Goal: Task Accomplishment & Management: Use online tool/utility

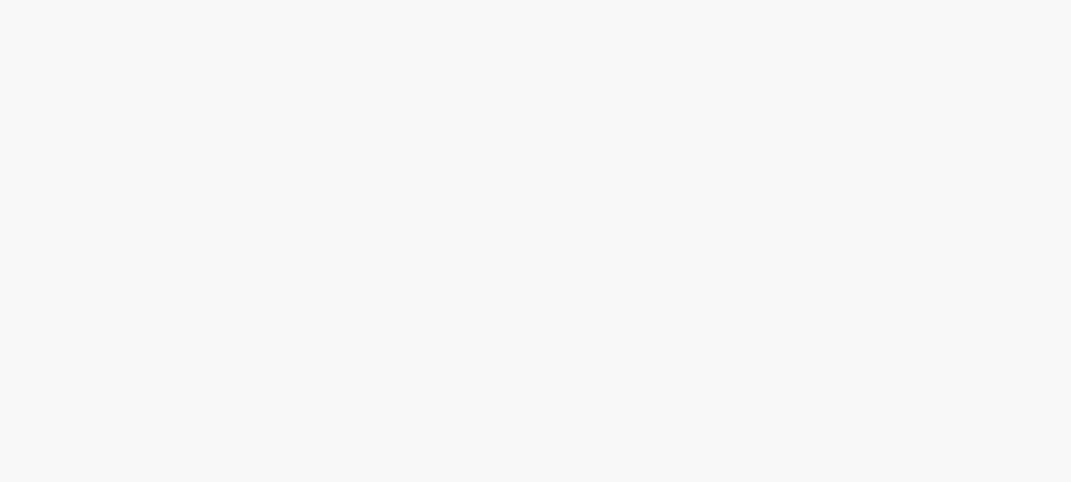
select select "d57a0b46-ef33-4938-977b-e6d07593e41f"
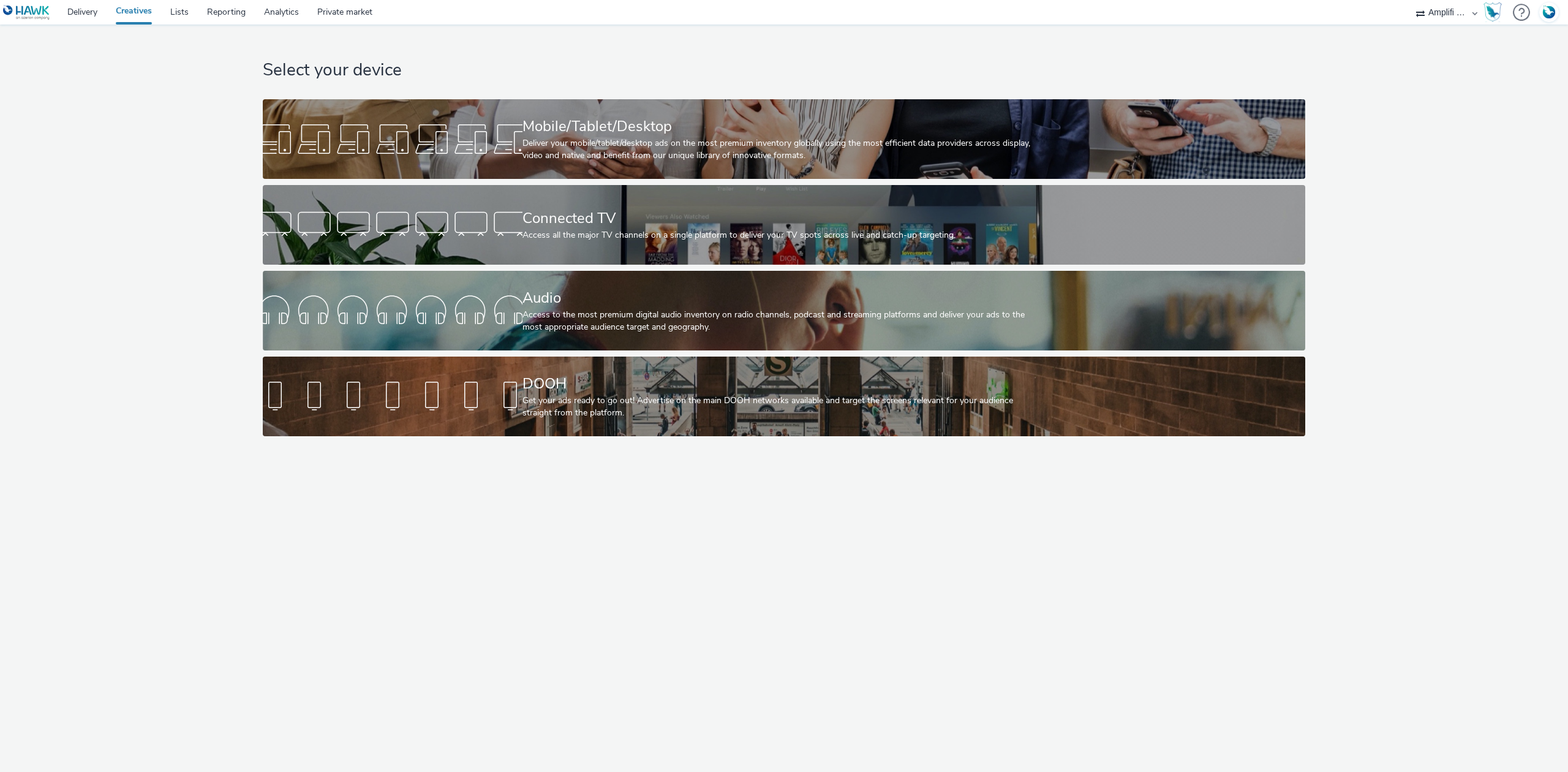
select select "d57a0b46-ef33-4938-977b-e6d07593e41f"
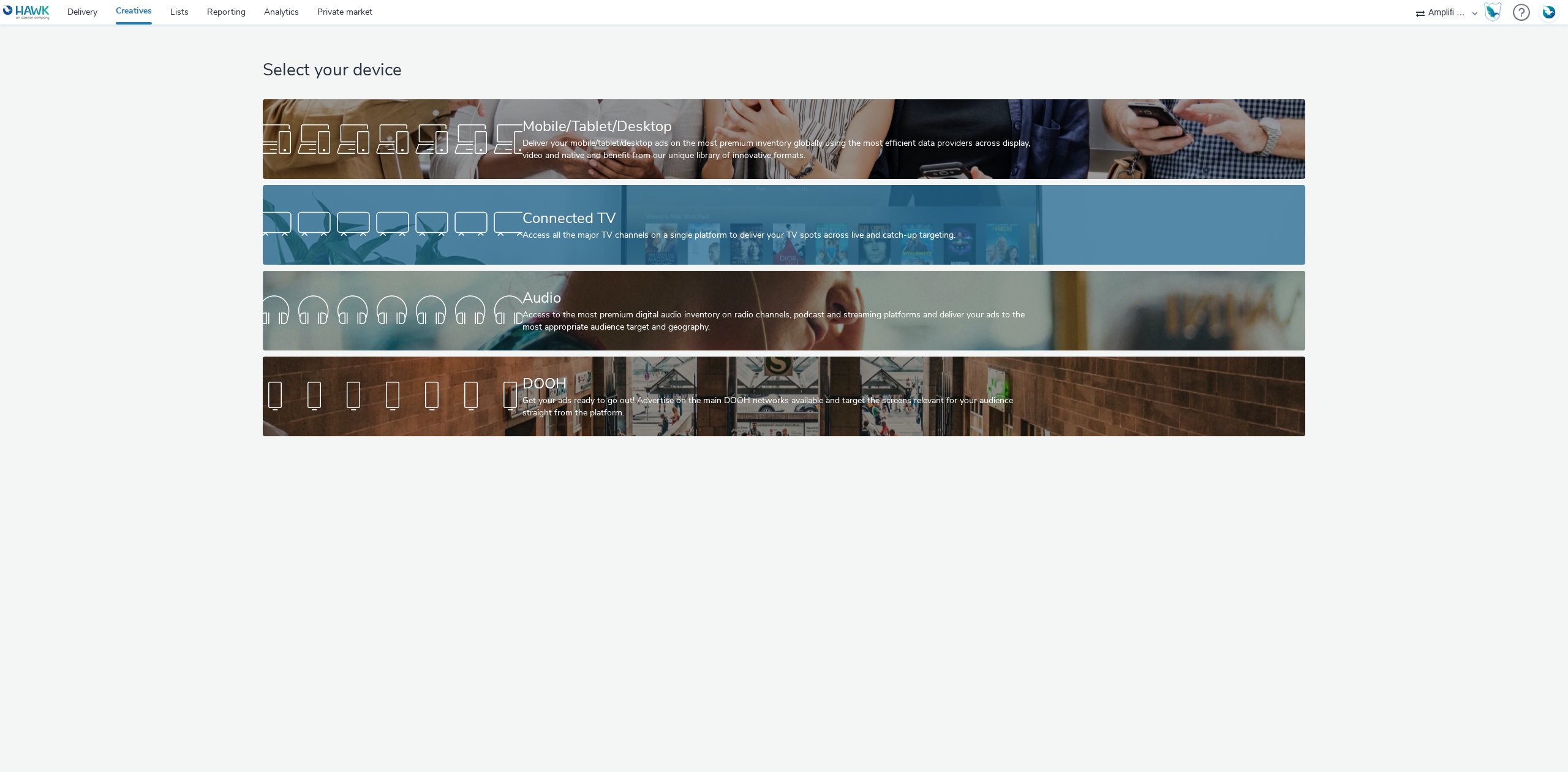
click at [861, 250] on div "Connected TV Access all the major TV channels on a single platform to deliver y…" at bounding box center [781, 224] width 519 height 79
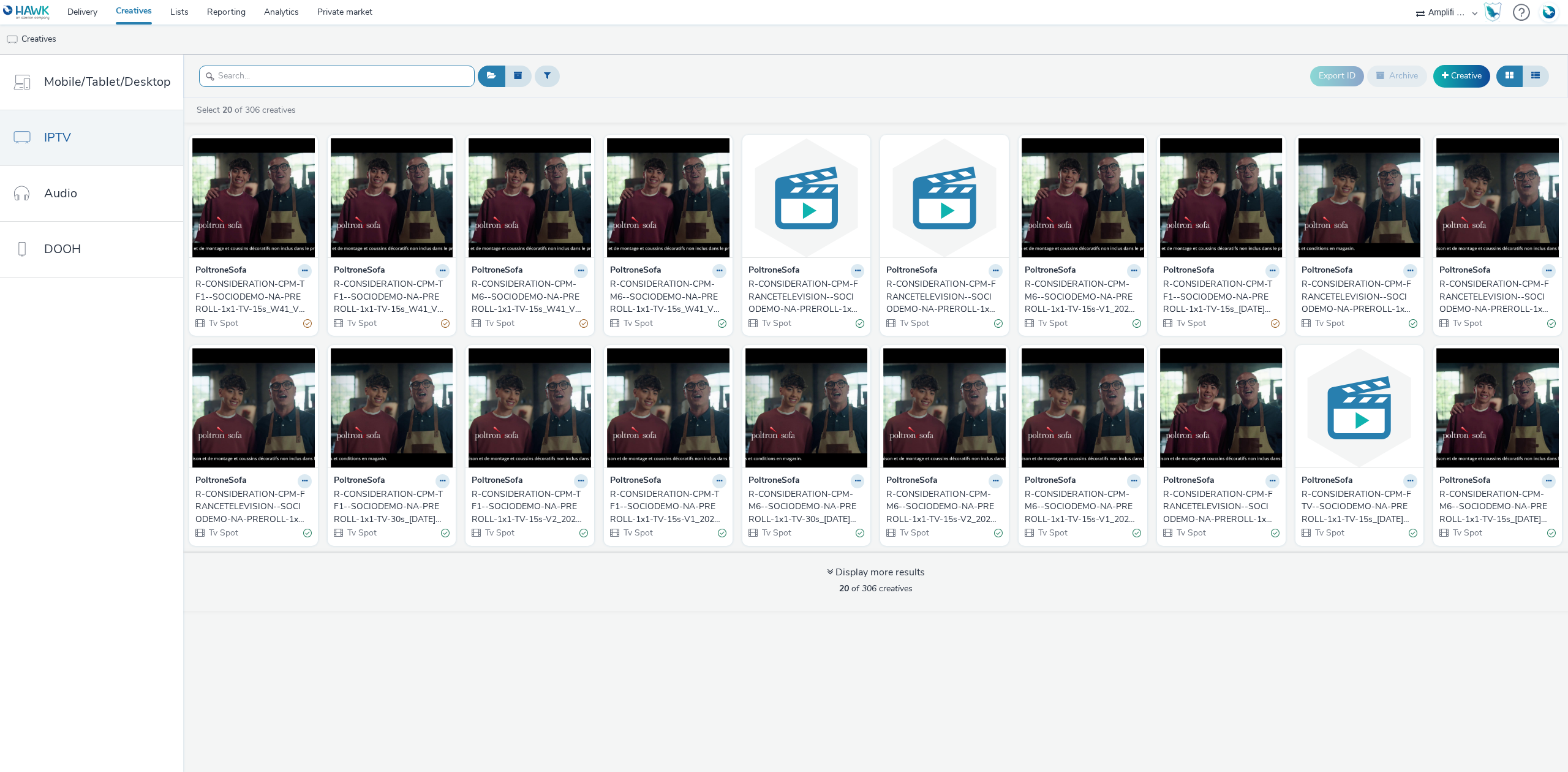
click at [231, 81] on input "text" at bounding box center [337, 76] width 276 height 21
paste input "R-CONSIDERATION-CPM-TF1--SOCIODEMO-NA-PREROLL-1x1-TV-15s_W41_V1_$430141713$"
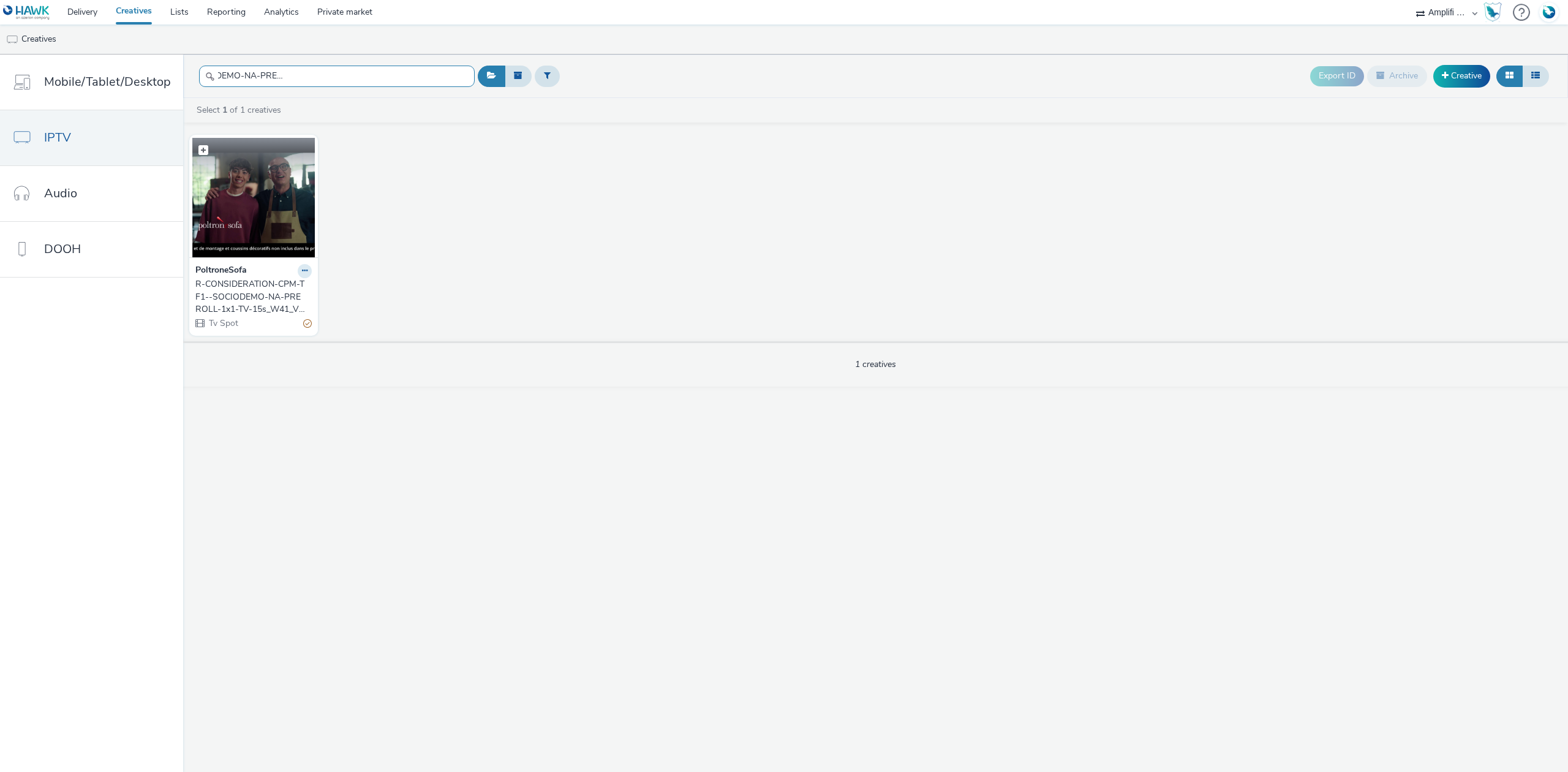
type input "R-CONSIDERATION-CPM-TF1--SOCIODEMO-NA-PREROLL-1x1-TV-15s_W41_V1_$430141713$"
click at [258, 167] on figure at bounding box center [253, 197] width 122 height 119
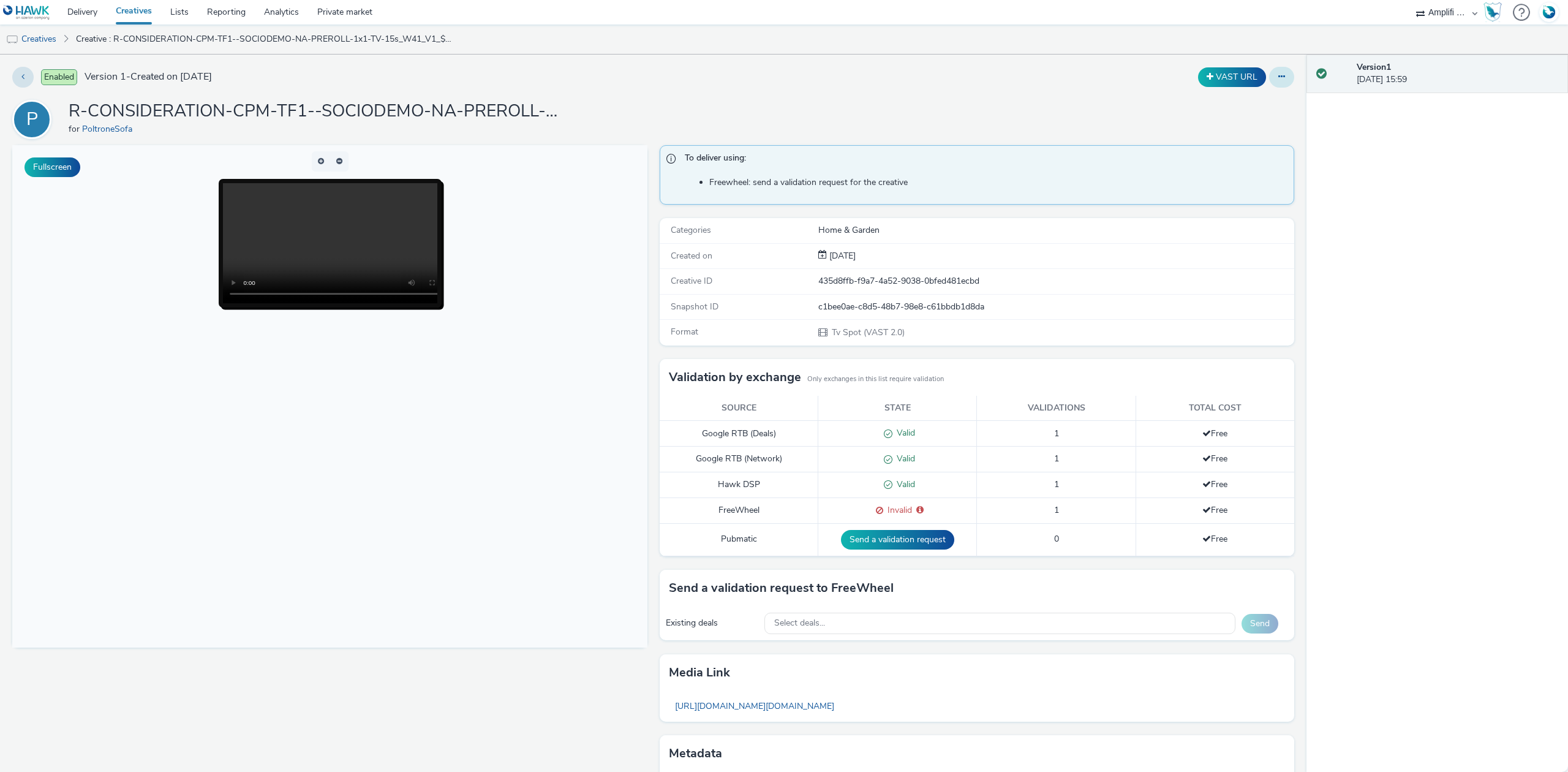
click at [1278, 75] on icon at bounding box center [1281, 76] width 7 height 9
click at [1233, 101] on link "Edit" at bounding box center [1248, 102] width 92 height 25
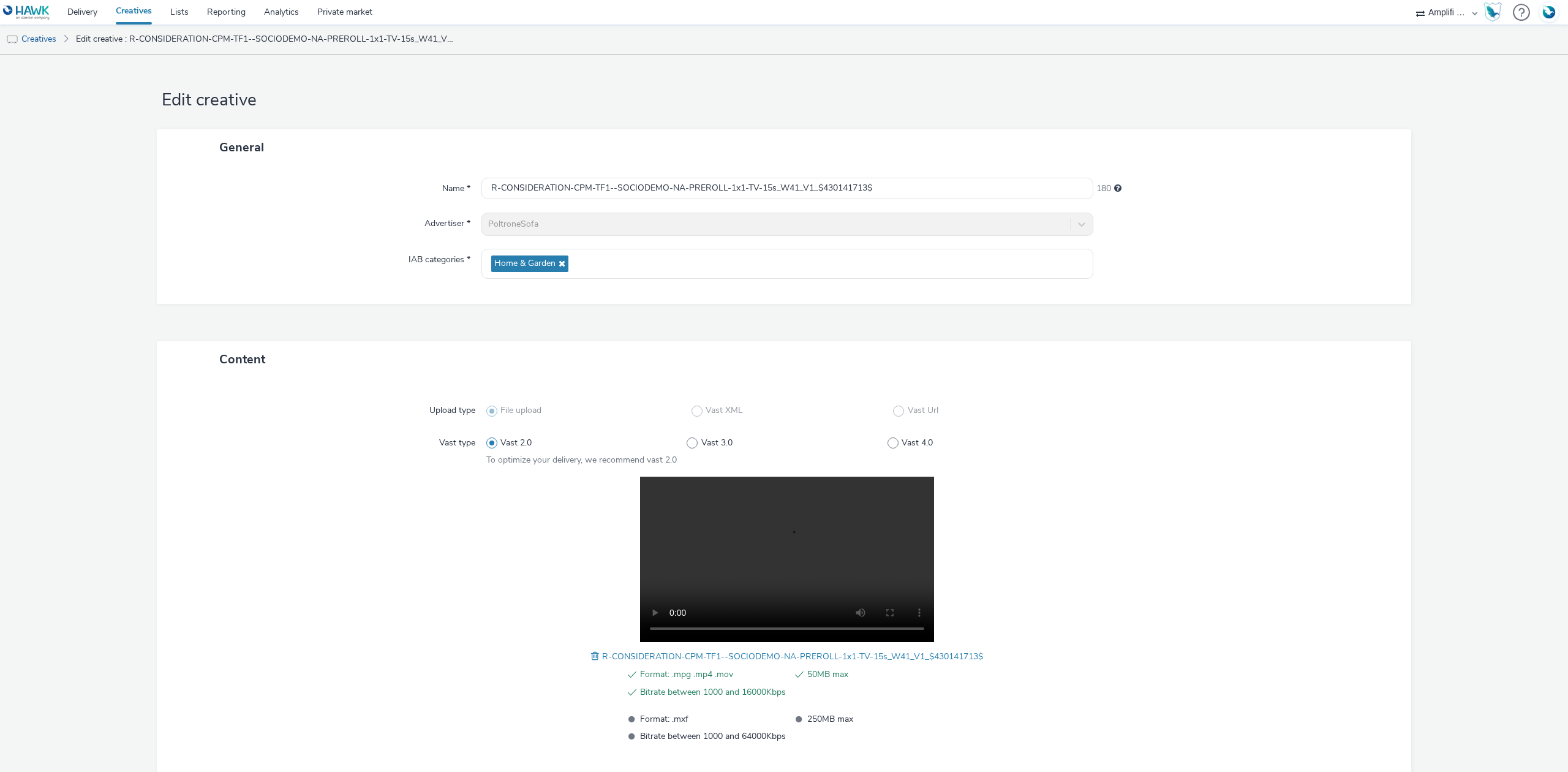
scroll to position [72, 0]
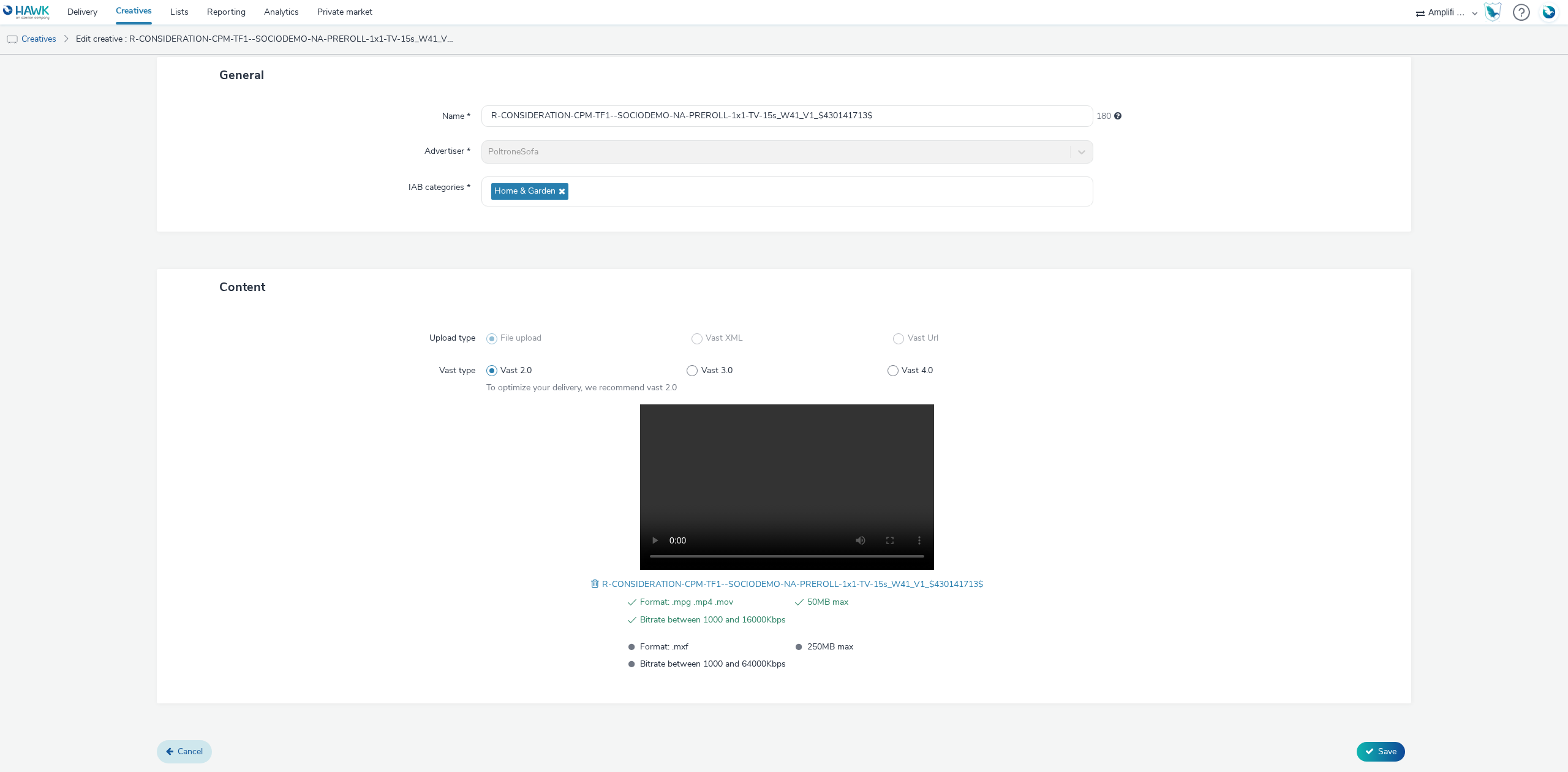
click at [180, 751] on span "Cancel" at bounding box center [190, 751] width 25 height 12
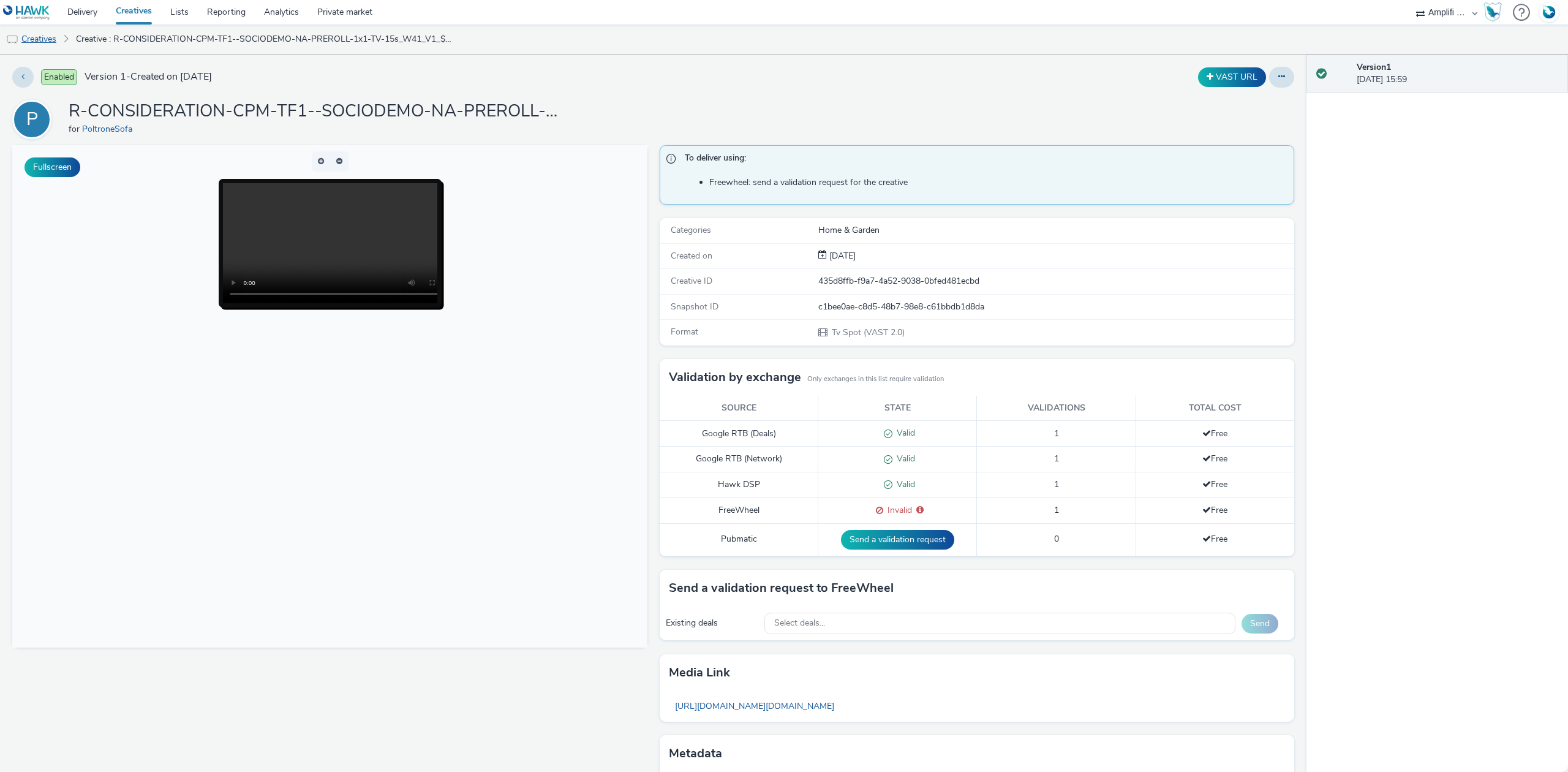
click at [44, 43] on link "Creatives" at bounding box center [31, 39] width 63 height 29
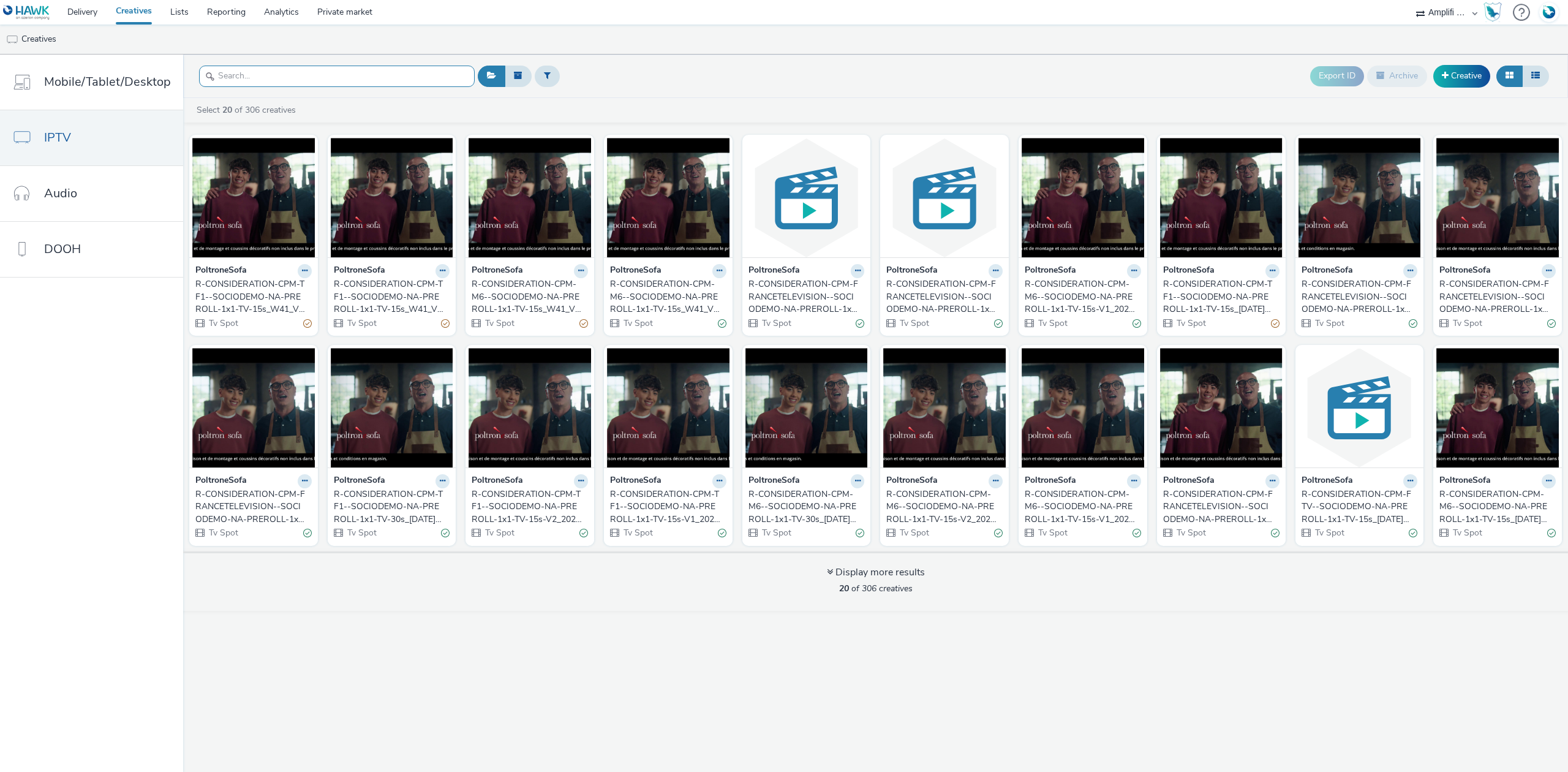
click at [284, 76] on input "text" at bounding box center [337, 76] width 276 height 21
paste input "R-CONSIDERATION-CPM-TF1--SOCIODEMO-NA-PREROLL-1x1-TV-15s_W41_V2_$430141713$"
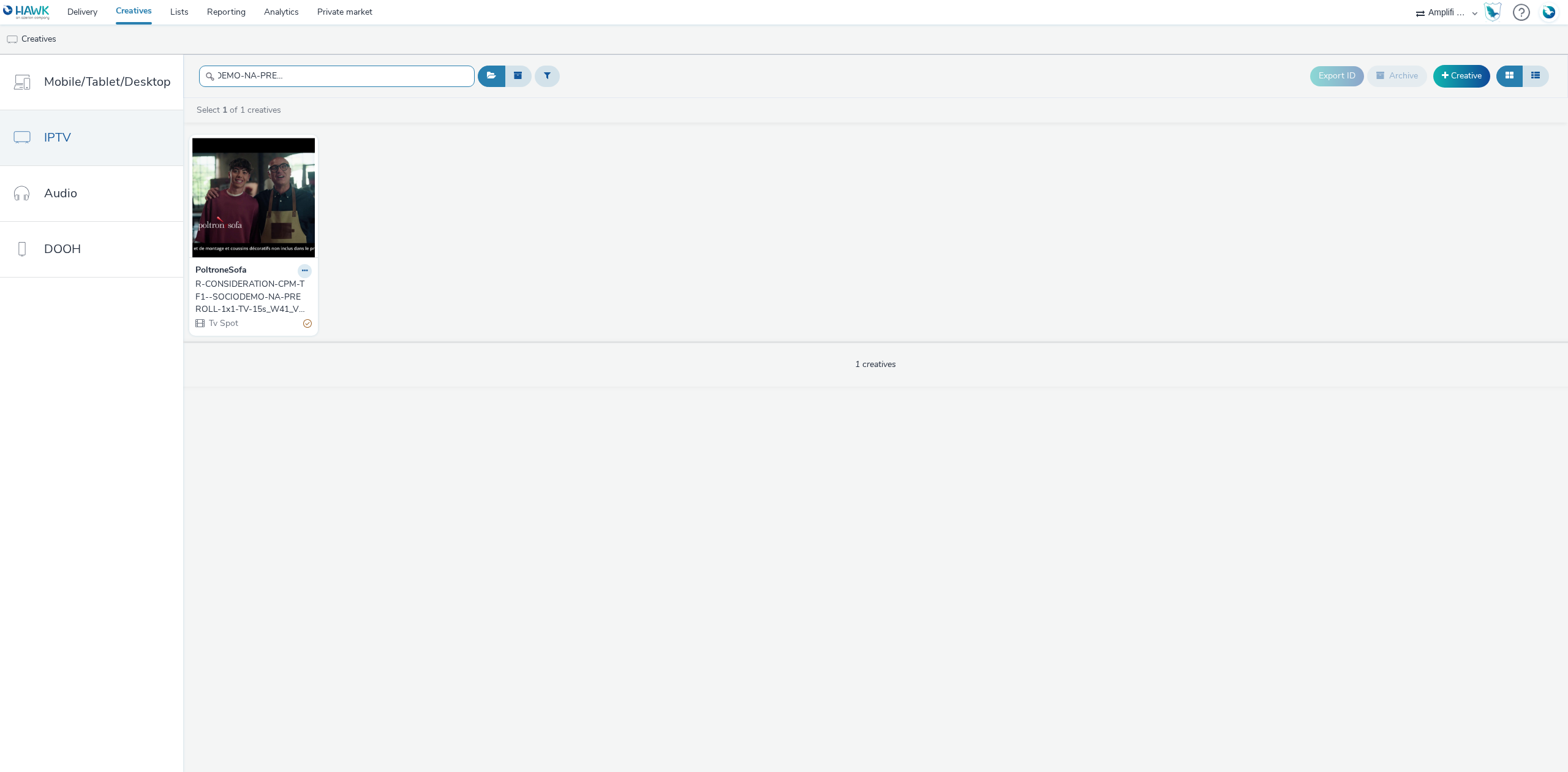
type input "R-CONSIDERATION-CPM-TF1--SOCIODEMO-NA-PREROLL-1x1-TV-15s_W41_V2_$430141713$"
click at [310, 138] on figcaption at bounding box center [253, 119] width 122 height 39
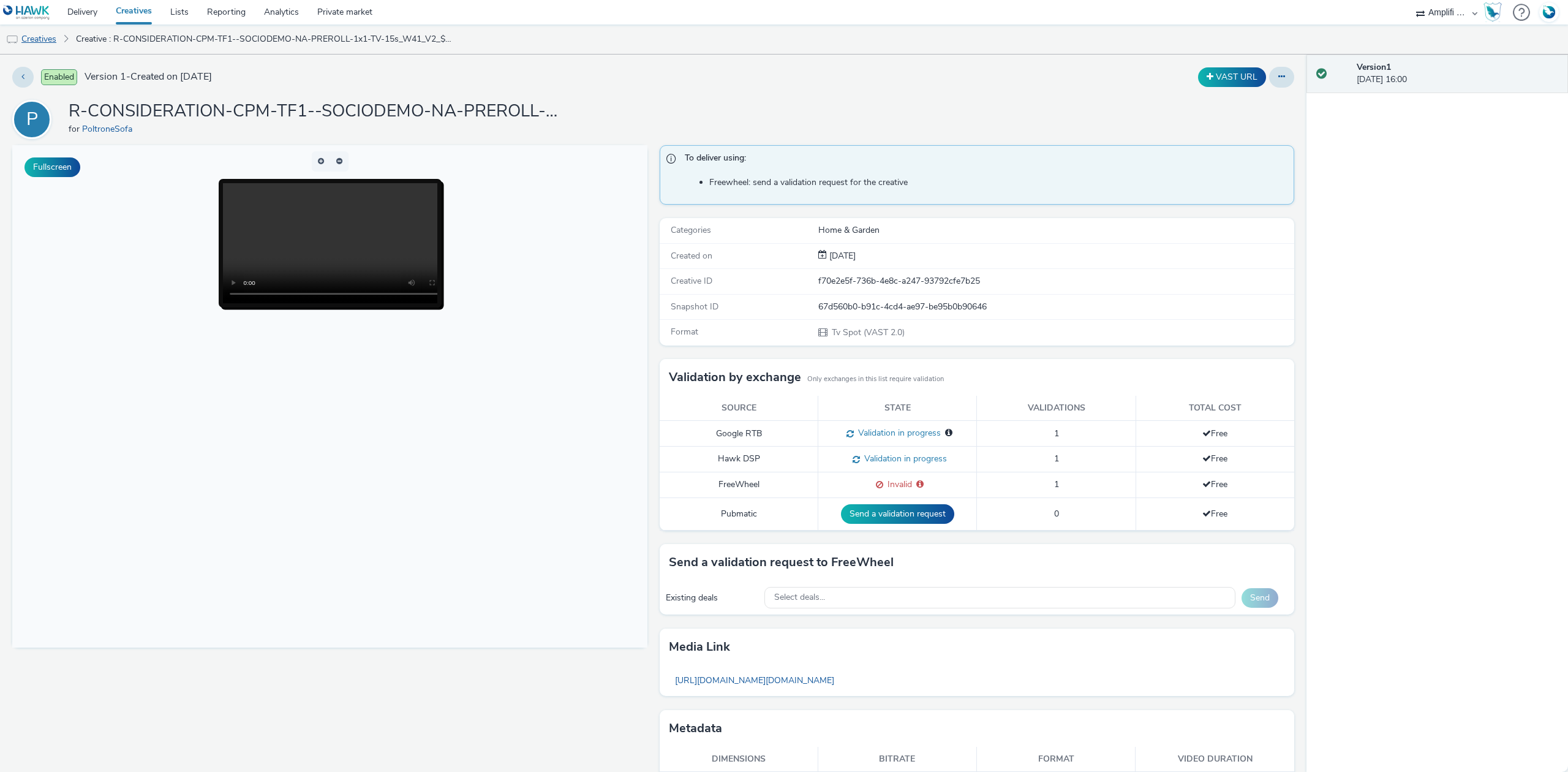
click at [38, 37] on link "Creatives" at bounding box center [31, 39] width 63 height 29
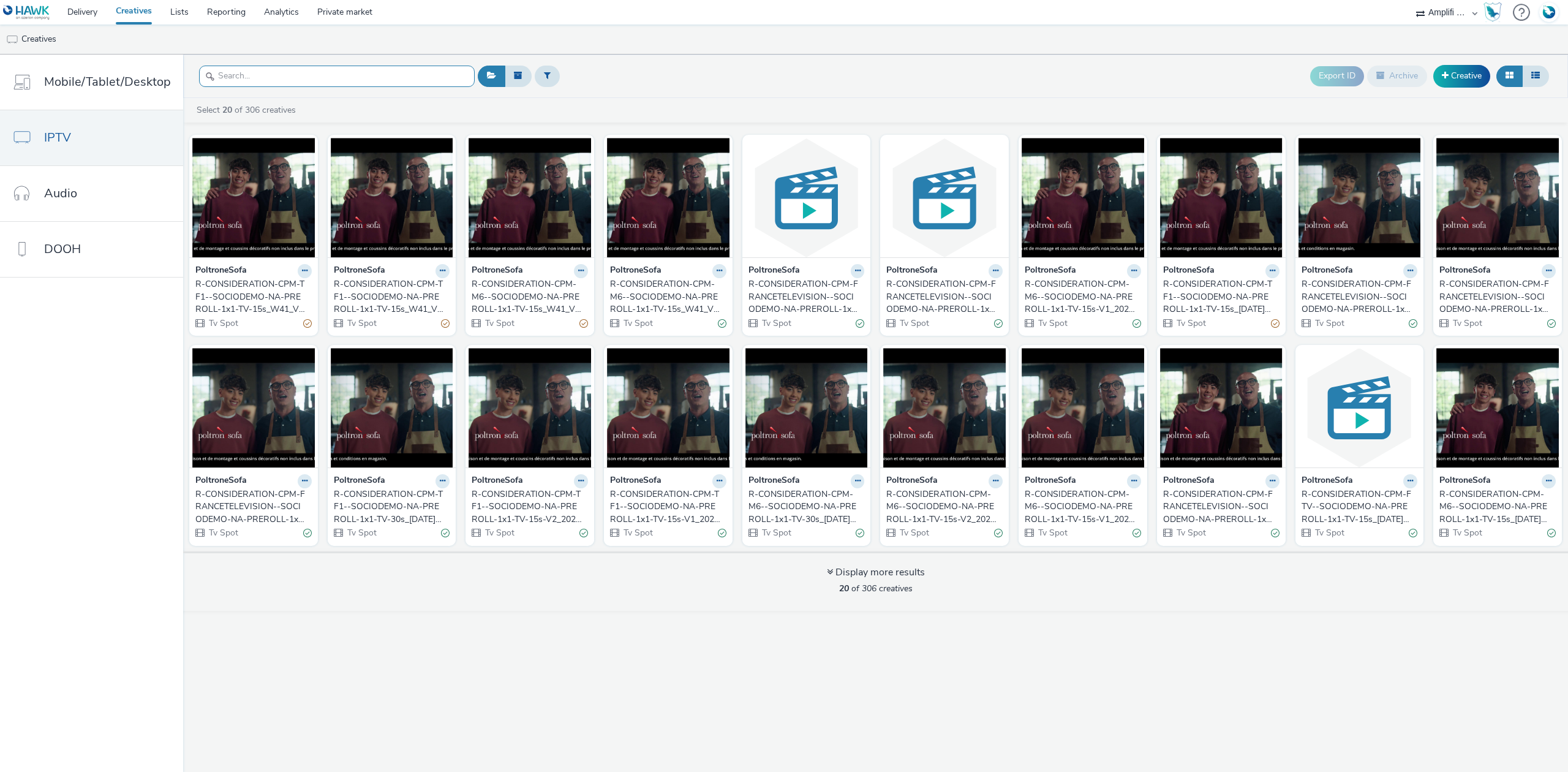
click at [263, 75] on input "text" at bounding box center [337, 76] width 276 height 21
paste input "R-CONSIDERATION-CPM-TF1--SOCIODEMO-NA-PREROLL-1x1-TV-15s_W41_V1_$430141713$"
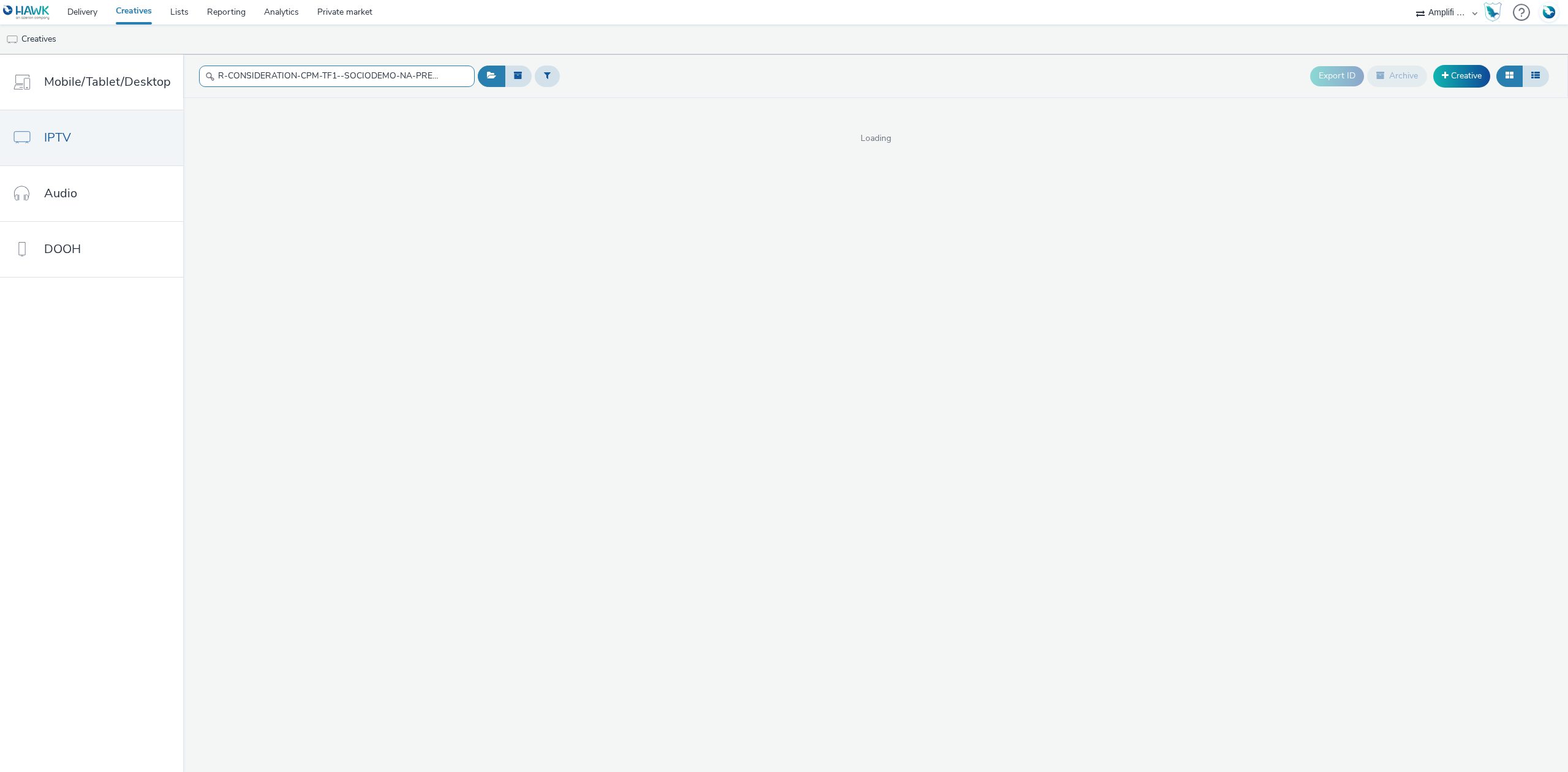
scroll to position [0, 159]
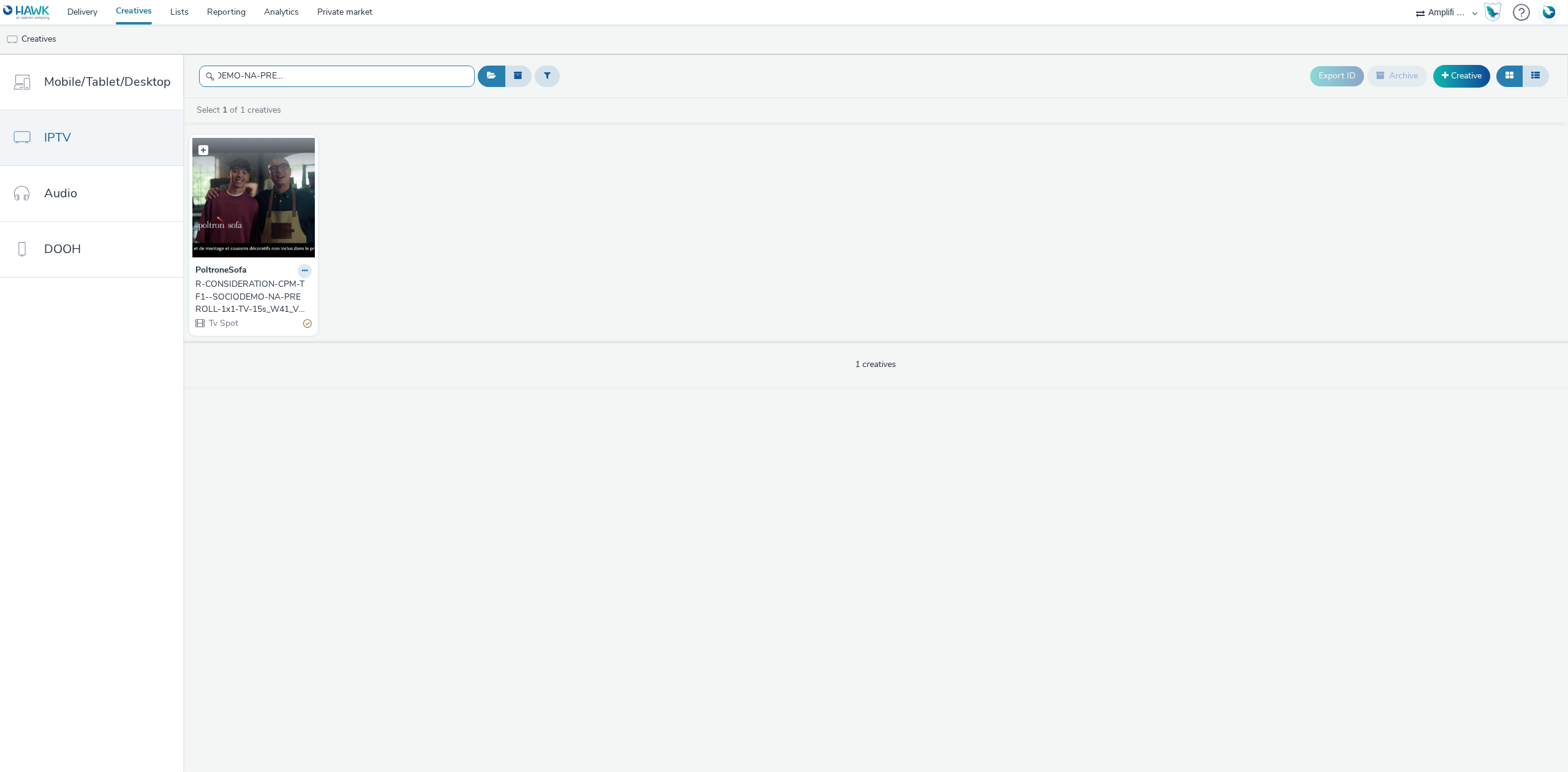
type input "R-CONSIDERATION-CPM-TF1--SOCIODEMO-NA-PREROLL-1x1-TV-15s_W41_V1_$430141713$"
click at [246, 176] on img at bounding box center [253, 197] width 122 height 119
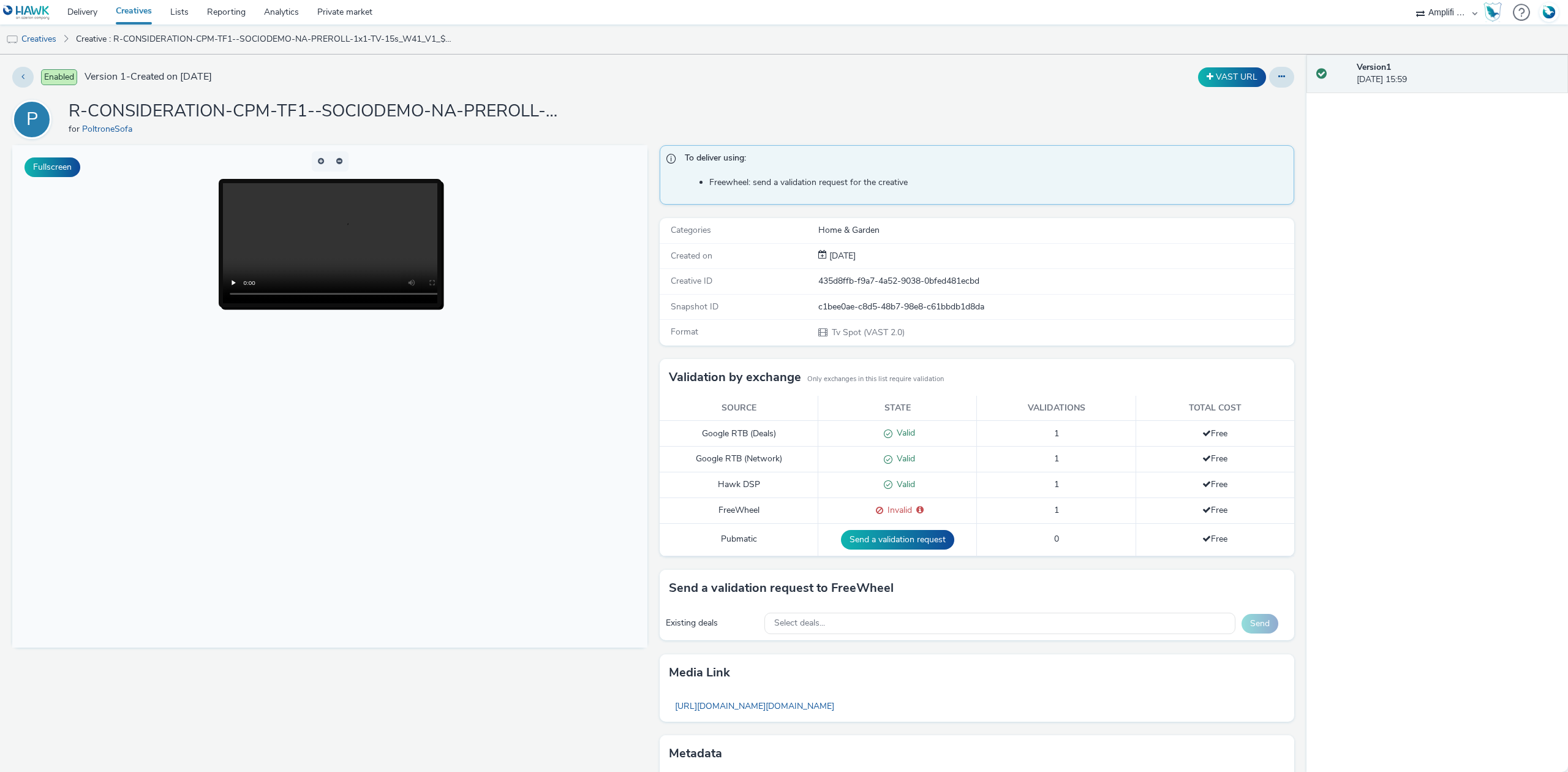
scroll to position [69, 0]
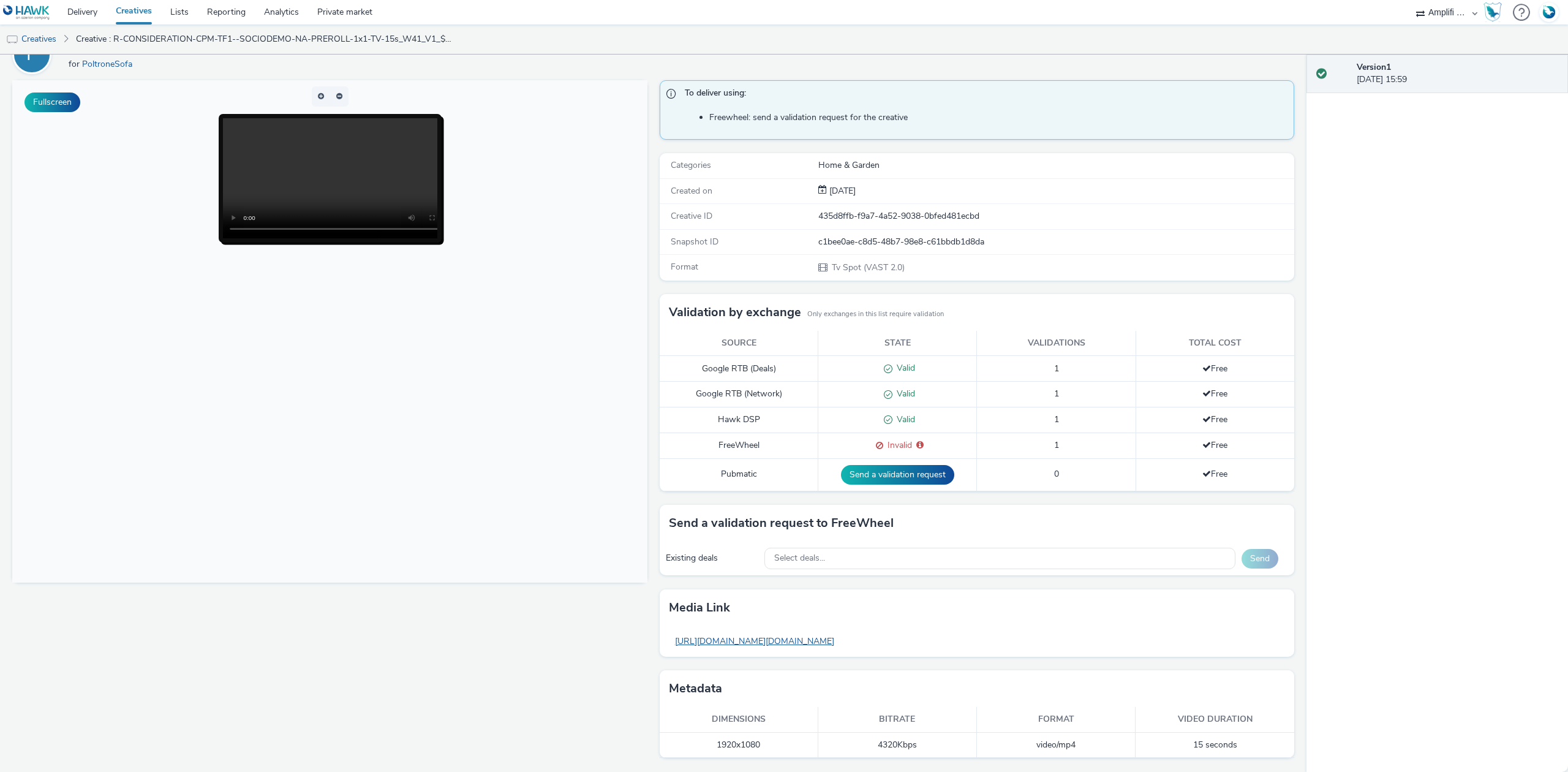
click at [795, 650] on link "https://tabmo-cdn.s3.eu-west-1.amazonaws.com/hawk.tabmo.io/organizations/7e5d39…" at bounding box center [755, 640] width 172 height 24
click at [34, 48] on link "Creatives" at bounding box center [31, 39] width 63 height 29
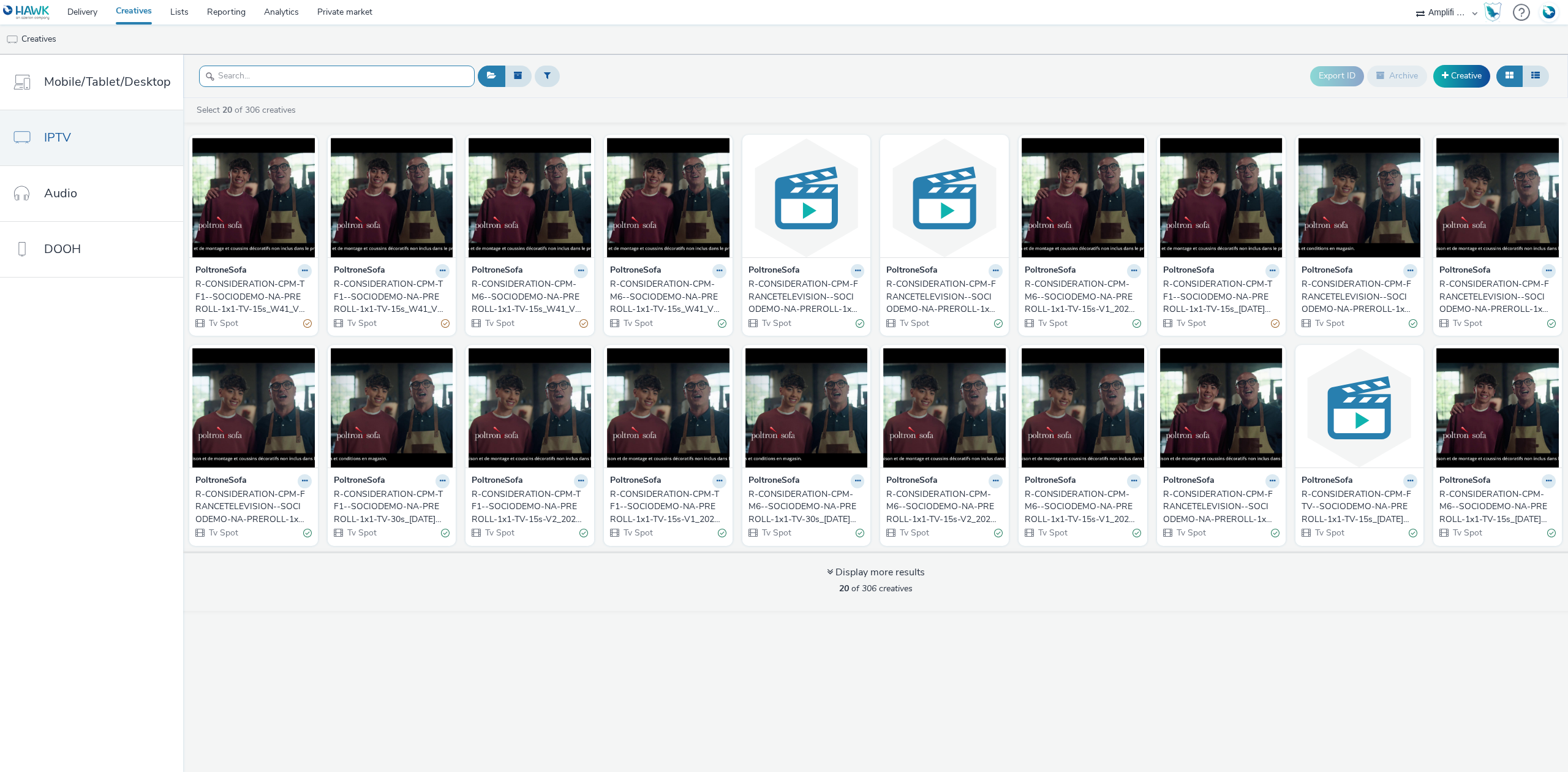
click at [221, 79] on input "text" at bounding box center [337, 76] width 276 height 21
paste input "R-CONSIDERATION-CPM-TF1--SOCIODEMO-NA-PREROLL-1x1-TV-15s_W41_V2_$430141713$"
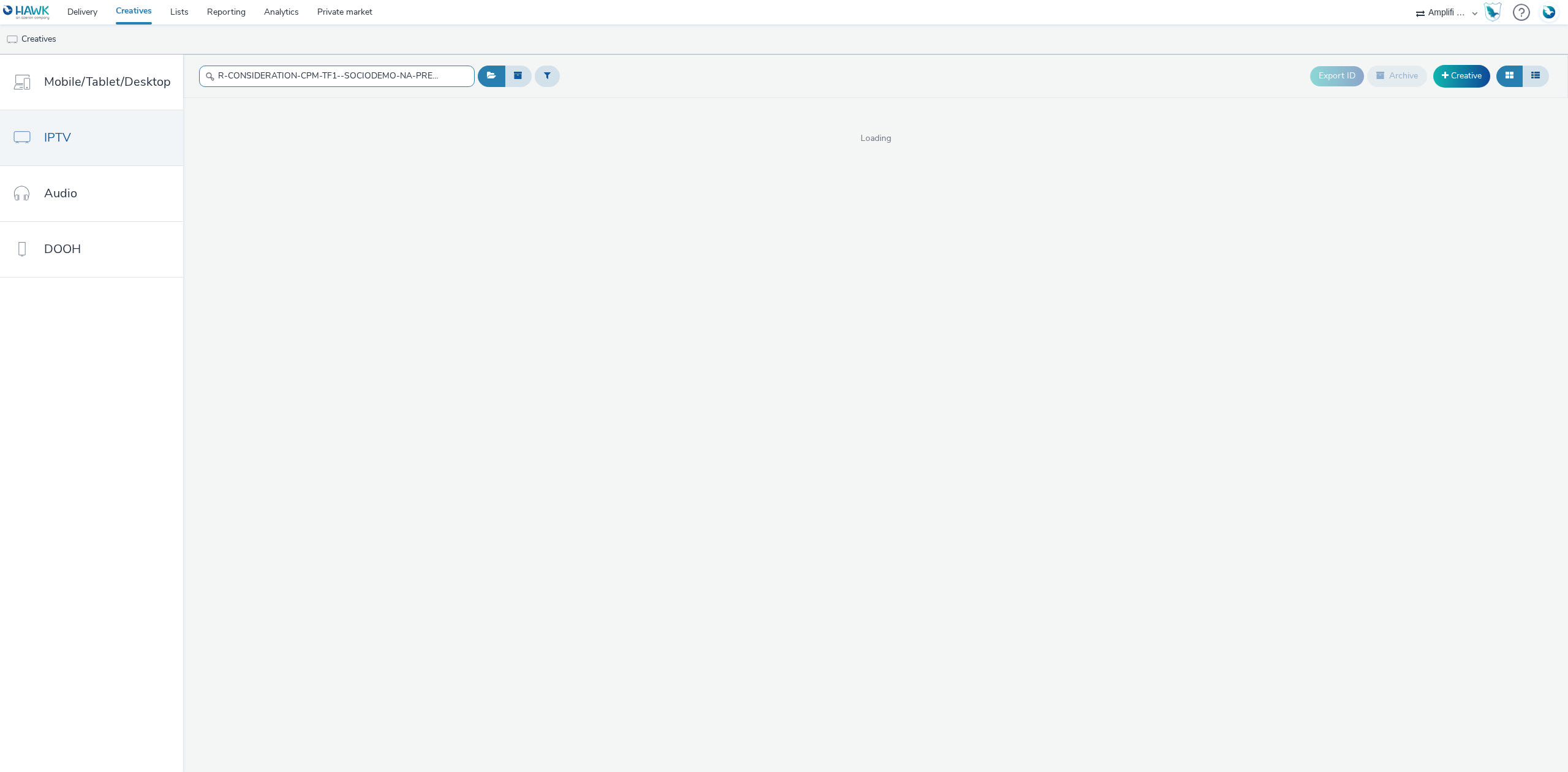
scroll to position [0, 159]
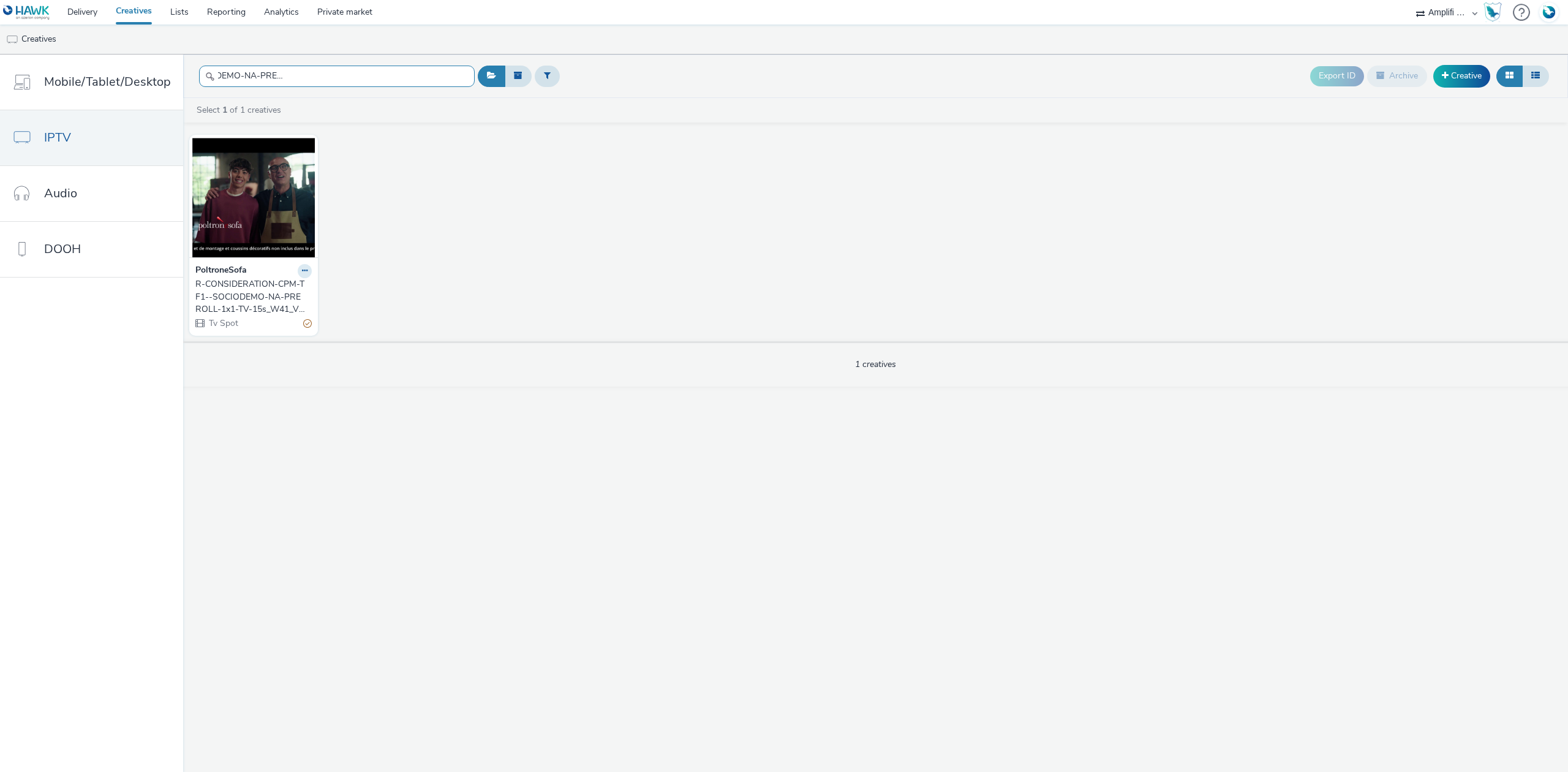
type input "R-CONSIDERATION-CPM-TF1--SOCIODEMO-NA-PREROLL-1x1-TV-15s_W41_V2_$430141713$"
click at [280, 196] on img at bounding box center [253, 197] width 122 height 119
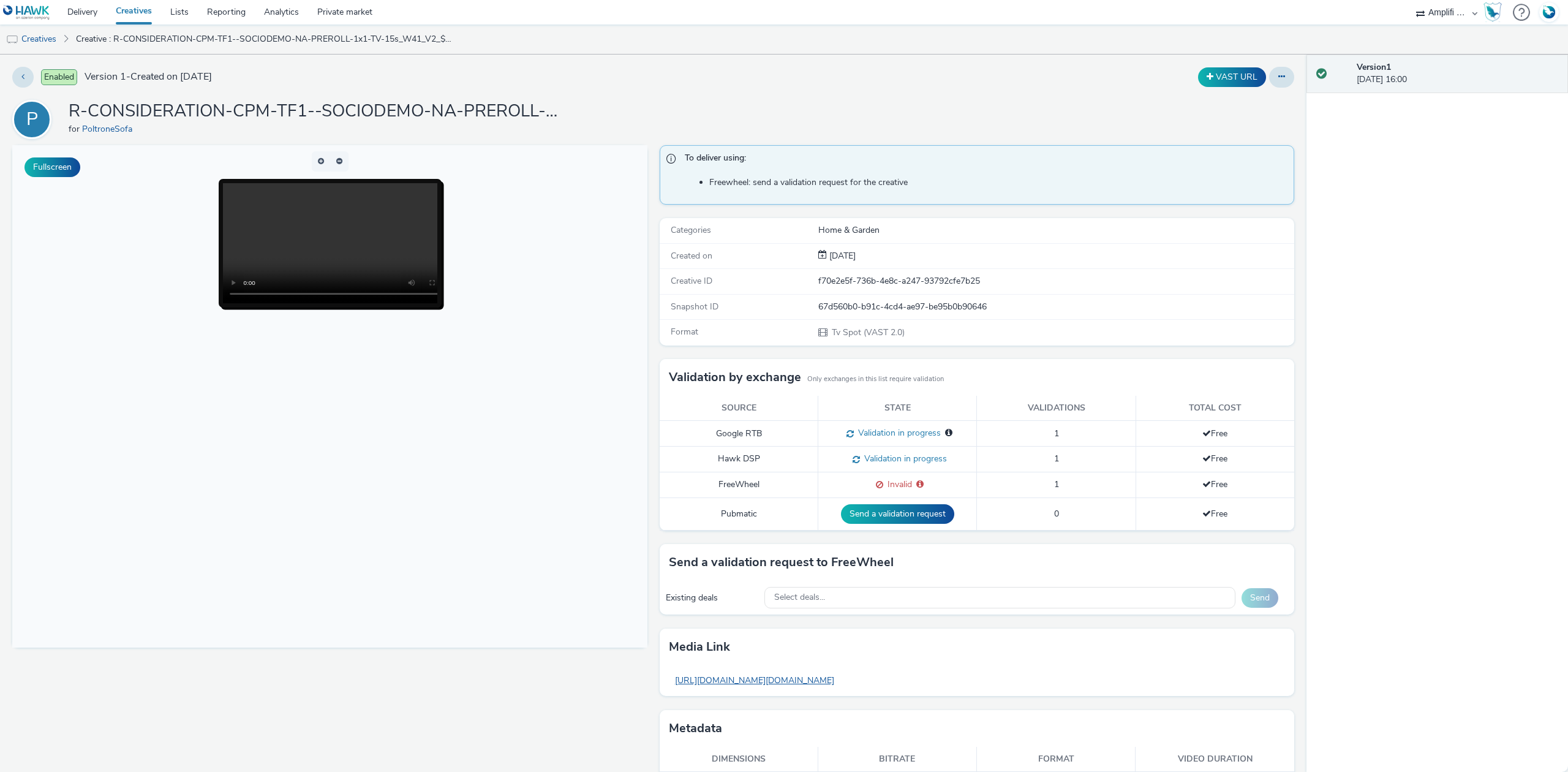
click at [840, 683] on link "https://tabmo-cdn.s3.eu-west-1.amazonaws.com/hawk.tabmo.io/organizations/7e5d39…" at bounding box center [755, 680] width 172 height 24
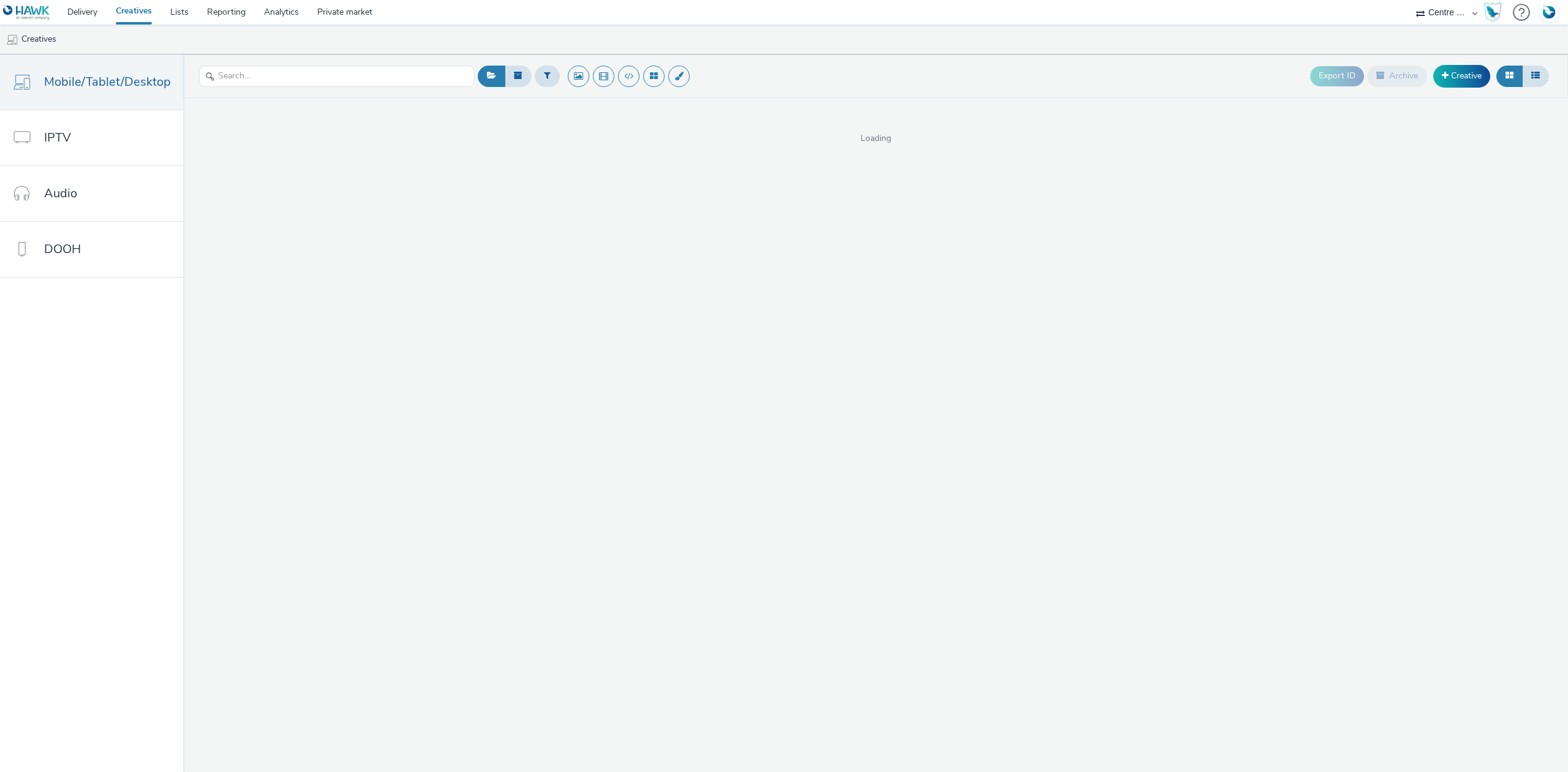
select select "75b174c6-9315-47a7-a76b-2e04f3523f79"
select select "43747a01-9d8e-4dea-a0e4-a98d33cfba61"
select select "5124110c-5ad7-400f-8241-e8aa575c652d"
select select "43747a01-9d8e-4dea-a0e4-a98d33cfba61"
select select "dd3fb4f6-b550-43f6-8f67-b78d09d23a96"
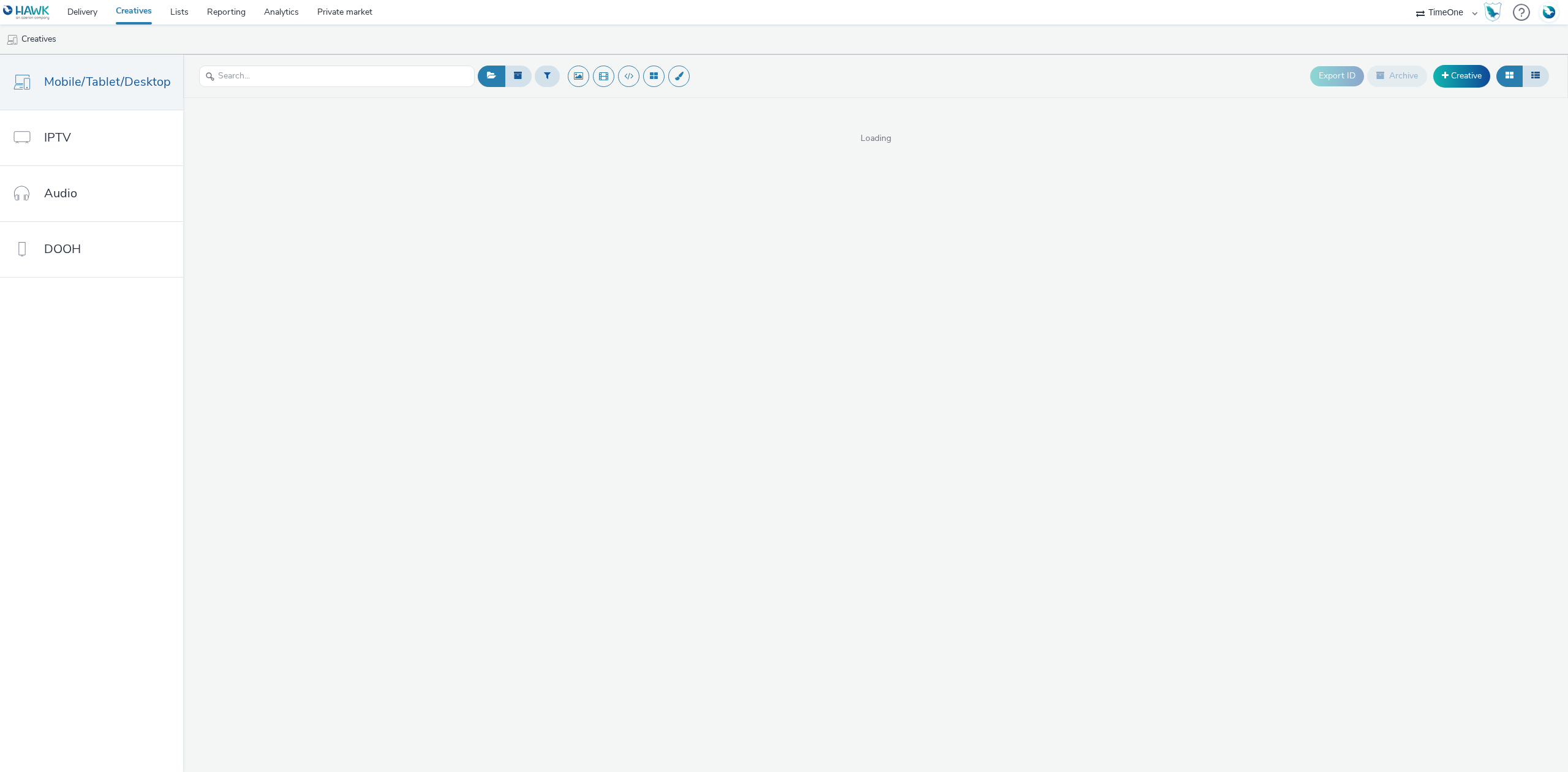
select select "49e76c45-13e0-4801-9637-84dabdd51bd1"
select select "75b174c6-9315-47a7-a76b-2e04f3523f79"
select select "74ee30ea-faea-4dd3-a1ad-716b3210ee10"
select select "ed86ec94-e5cc-4656-947e-a83427878125"
select select "74ee30ea-faea-4dd3-a1ad-716b3210ee10"
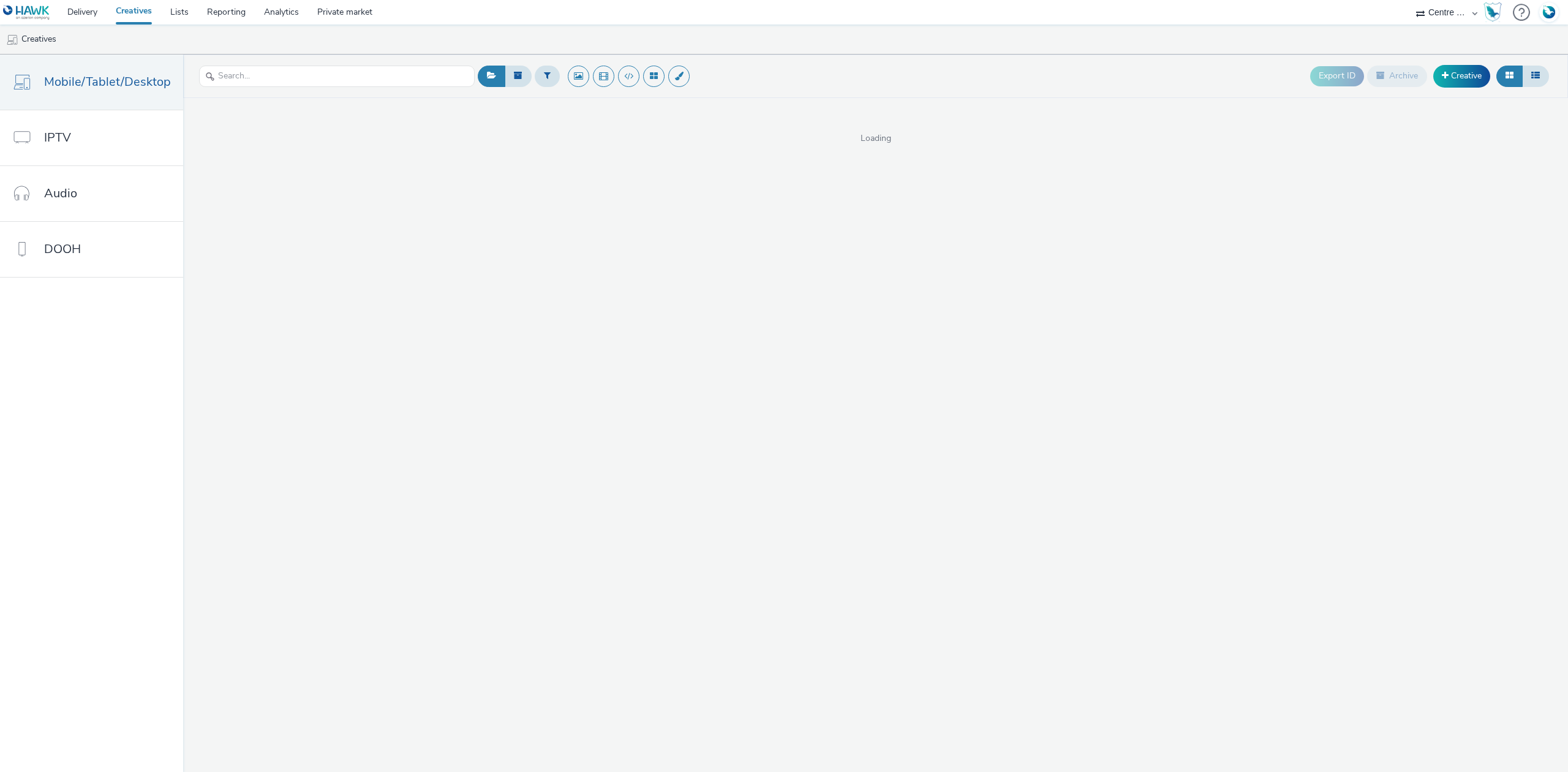
select select "75b174c6-9315-47a7-a76b-2e04f3523f79"
select select "dd3fb4f6-b550-43f6-8f67-b78d09d23a96"
